Goal: Task Accomplishment & Management: Use online tool/utility

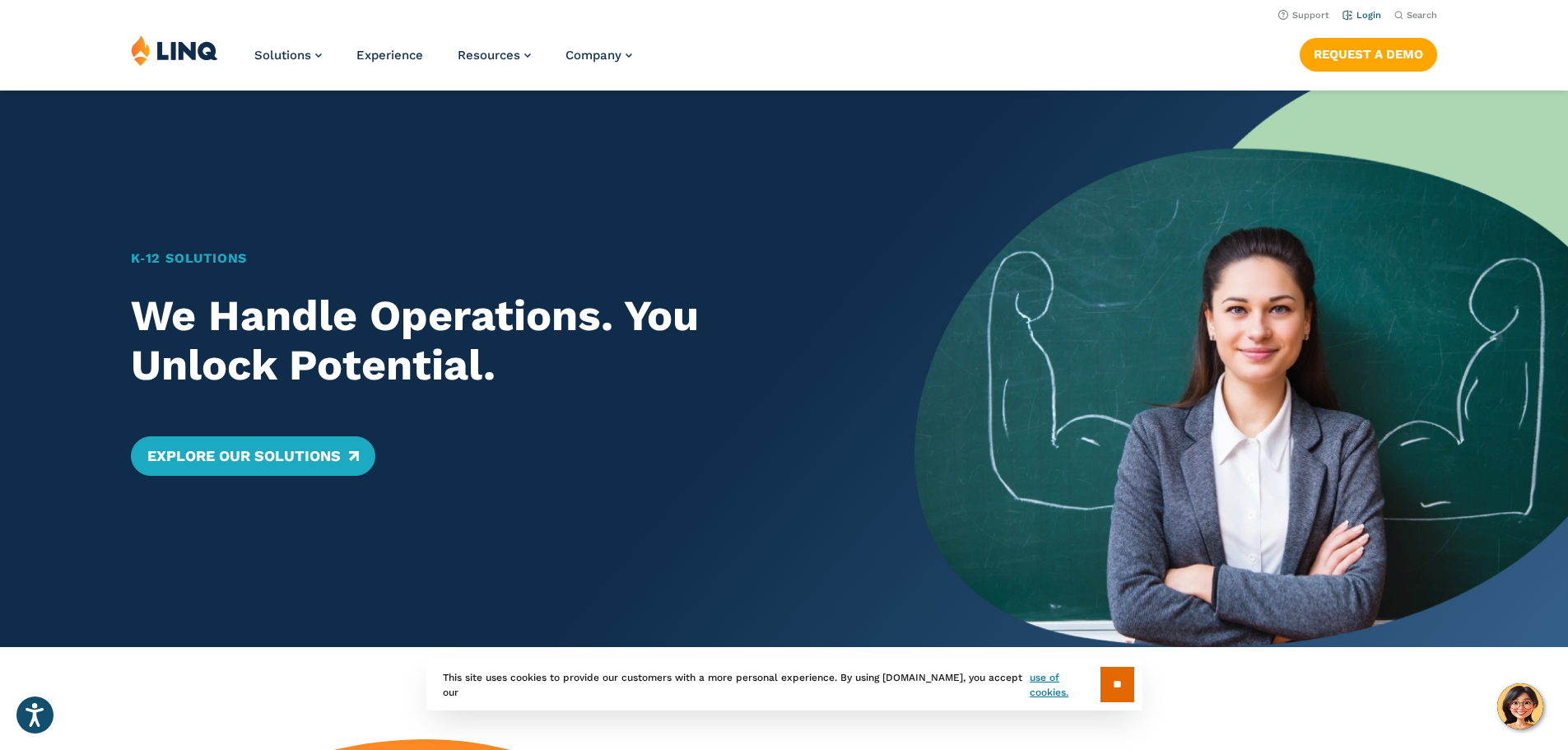
click at [1344, 19] on link "Login" at bounding box center [1362, 15] width 39 height 11
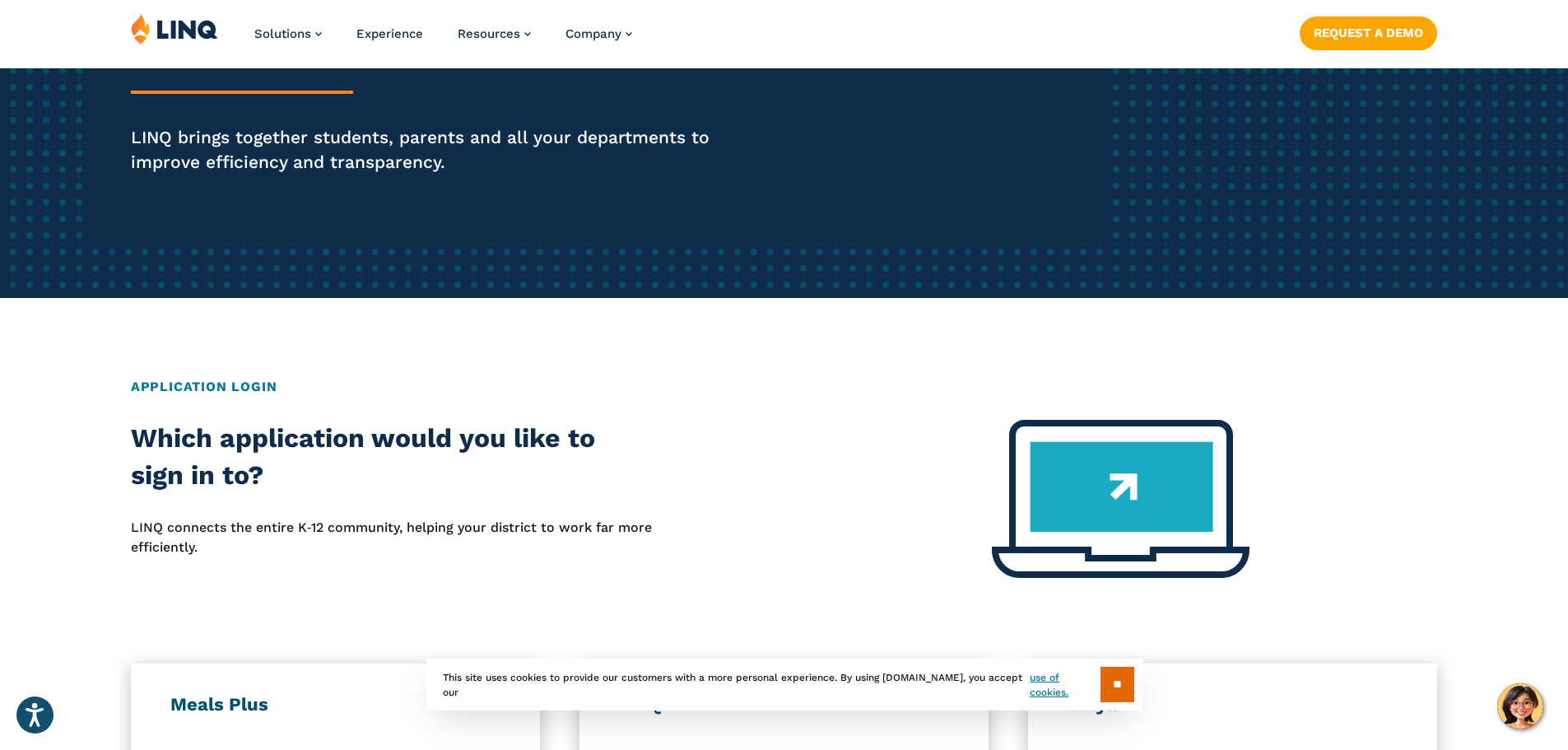
scroll to position [659, 0]
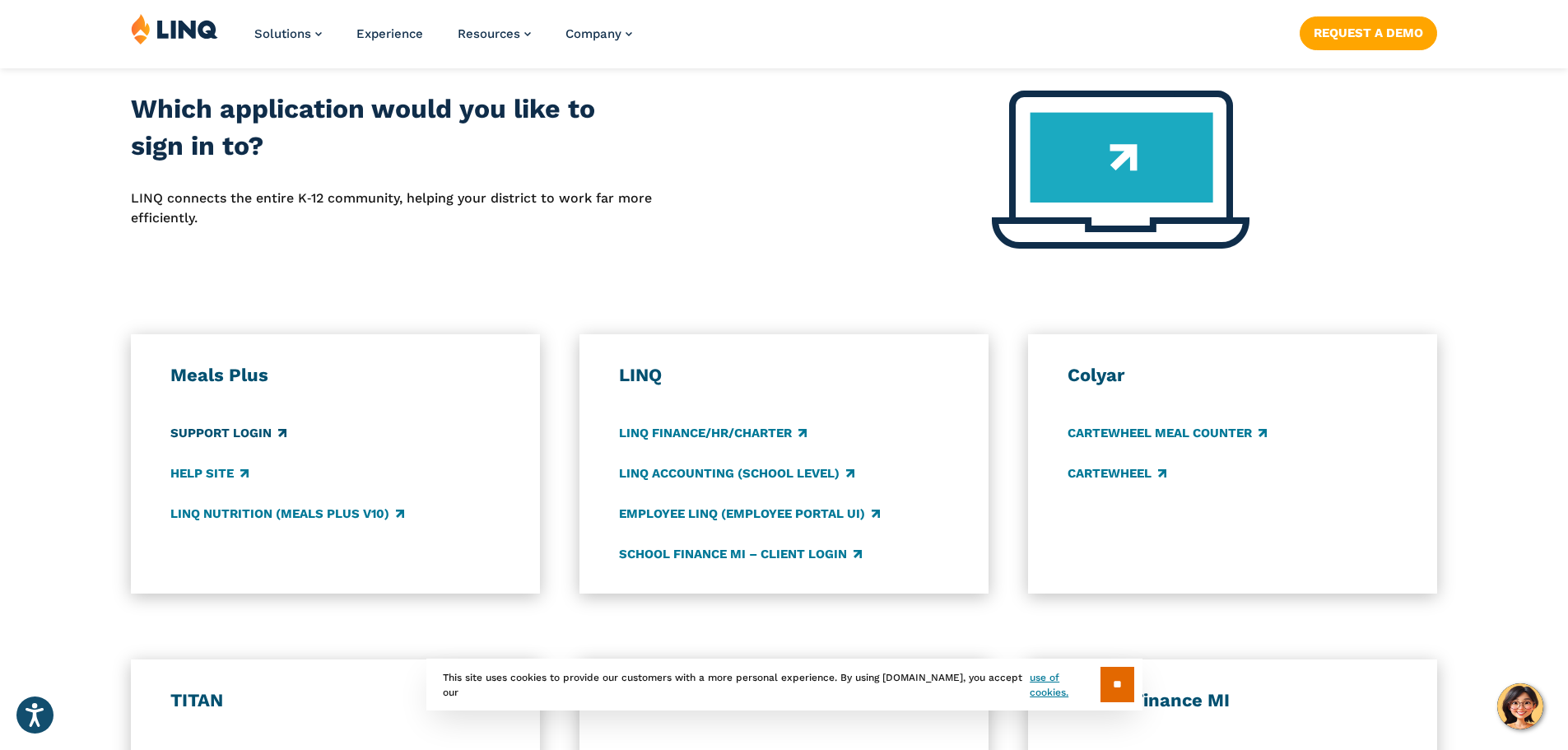
click at [198, 433] on link "Support Login" at bounding box center [229, 433] width 116 height 18
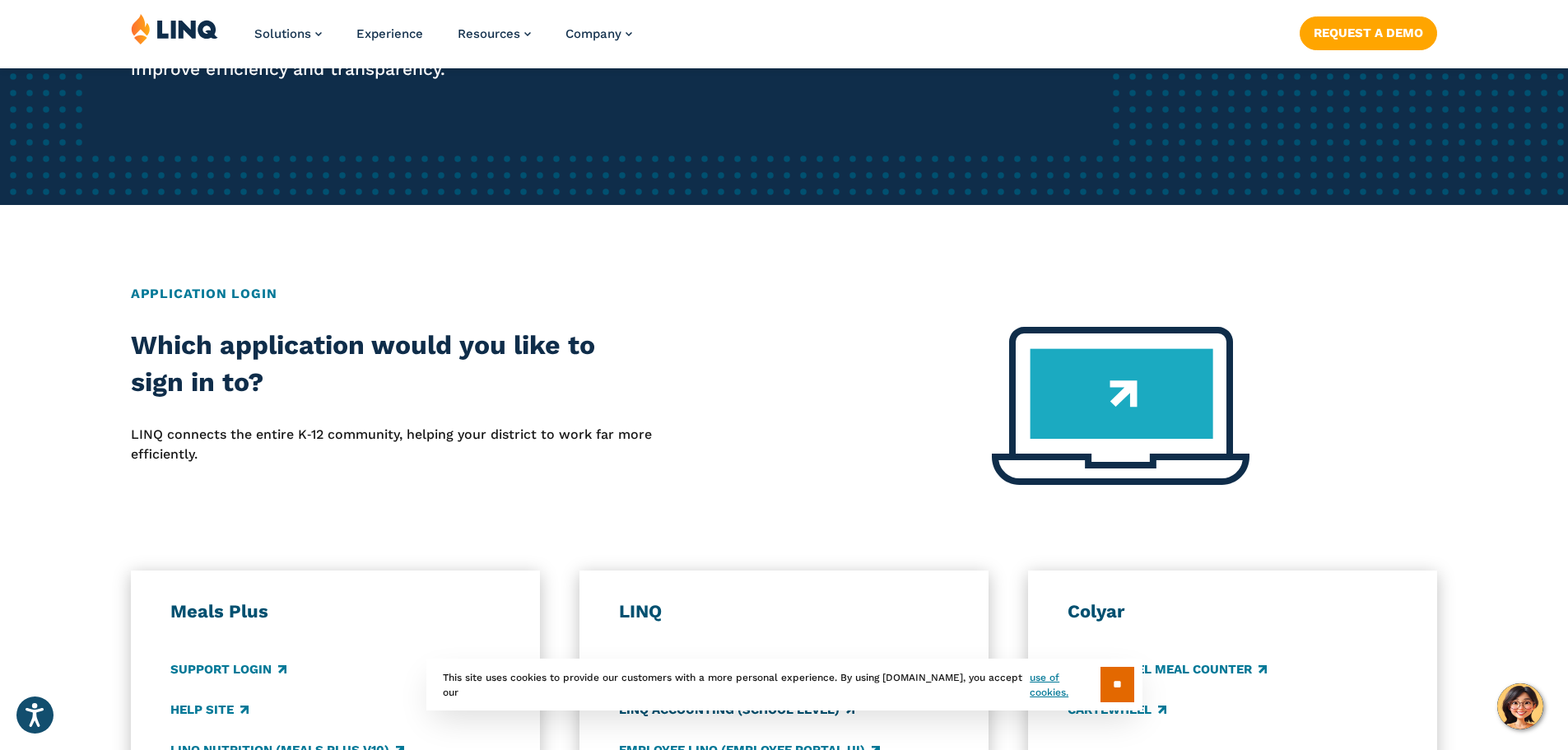
scroll to position [576, 0]
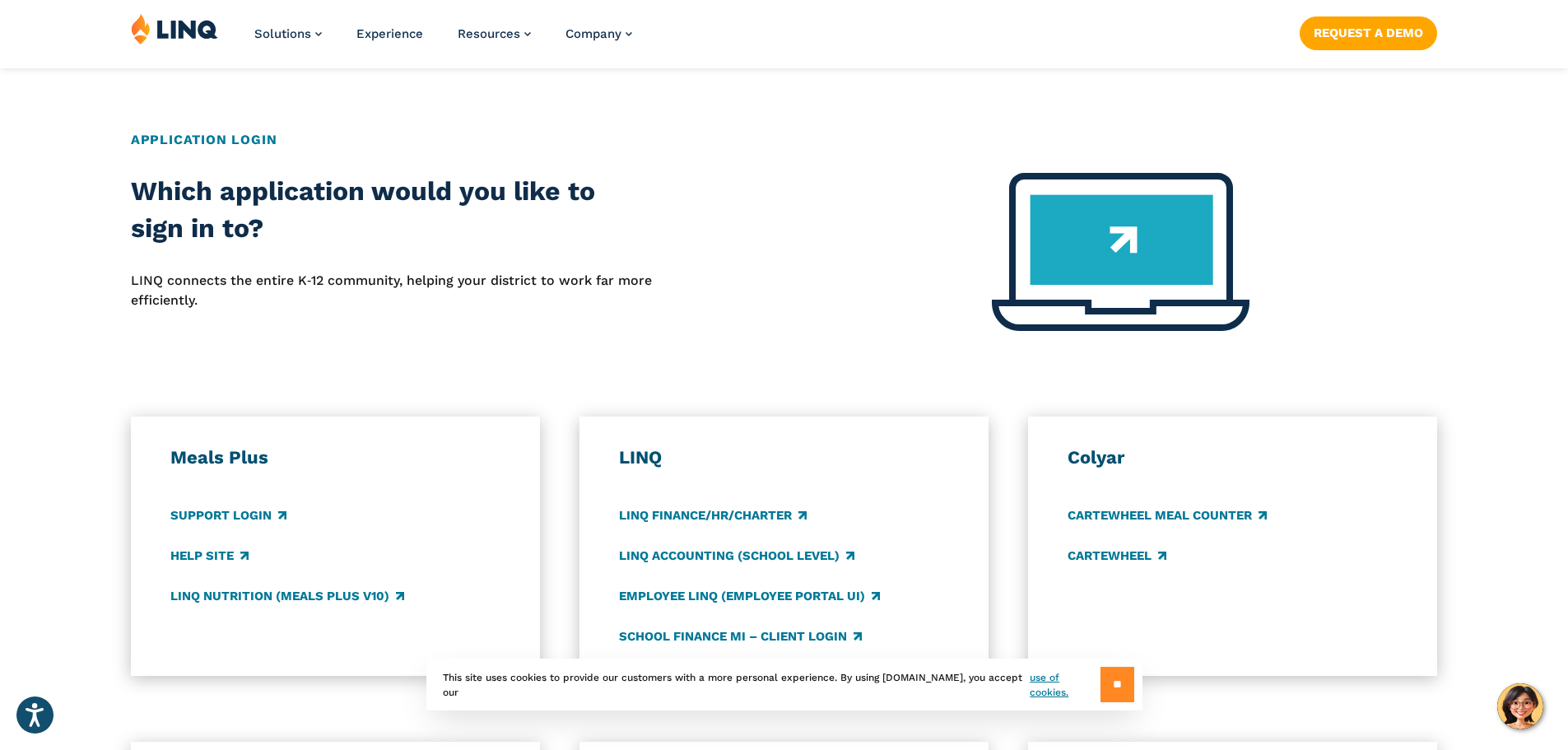
click at [1113, 682] on input "**" at bounding box center [1118, 684] width 33 height 35
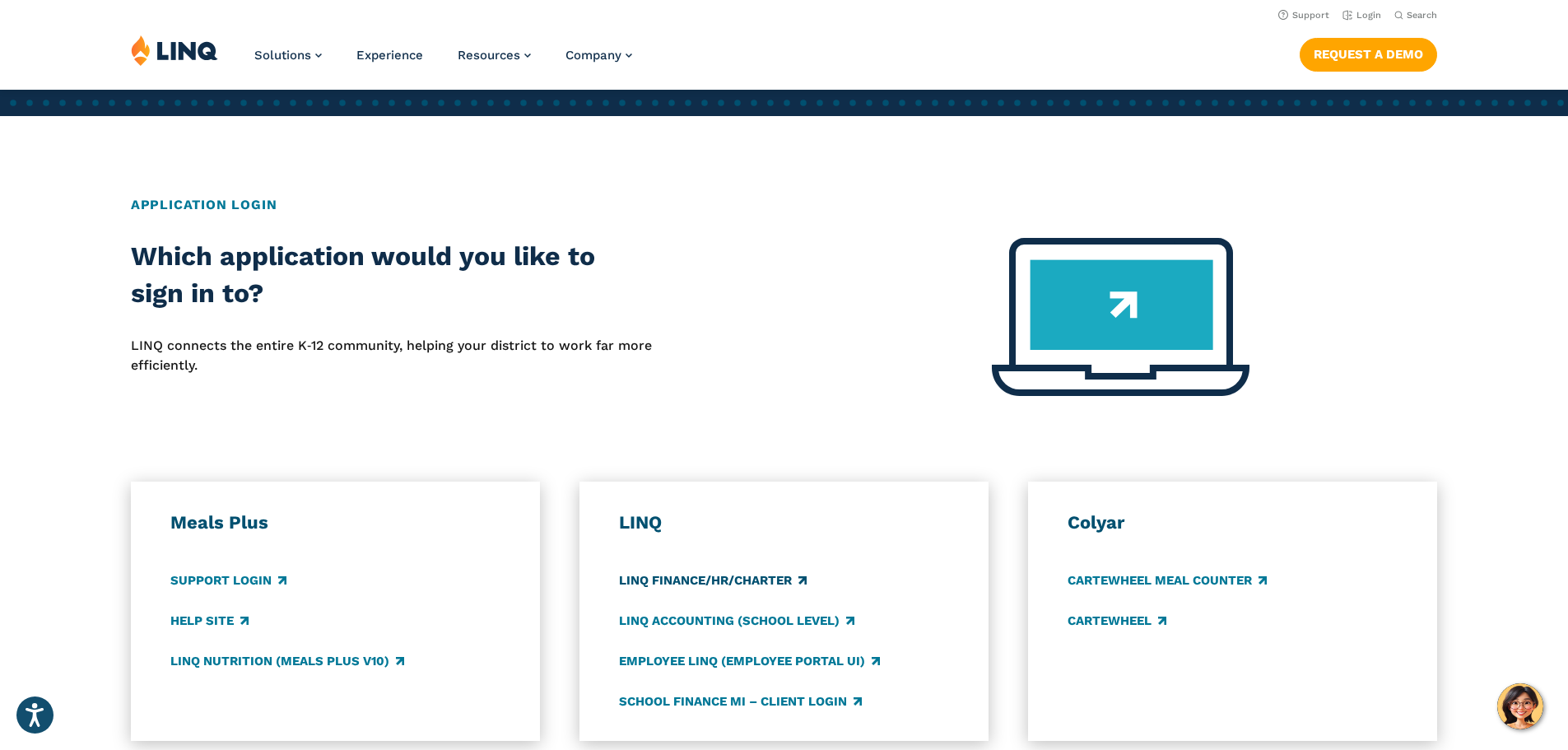
scroll to position [494, 0]
